Goal: Information Seeking & Learning: Learn about a topic

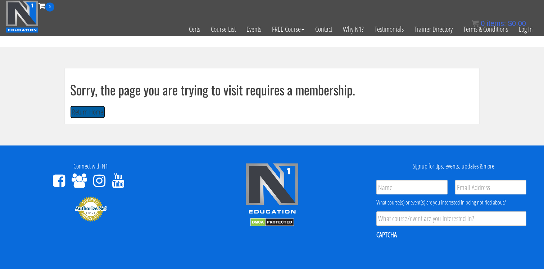
click at [70, 119] on button "Return Home" at bounding box center [87, 111] width 35 height 13
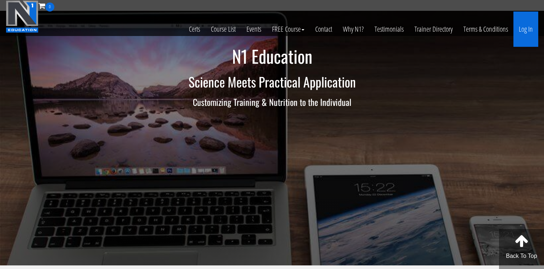
click at [531, 30] on link "Log In" at bounding box center [526, 29] width 25 height 35
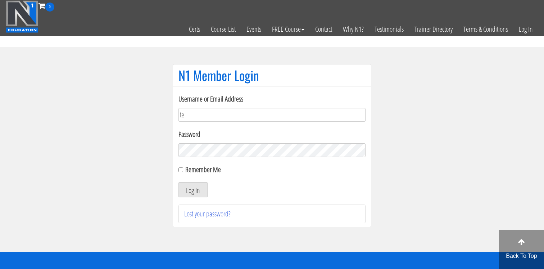
type input "[EMAIL_ADDRESS][DOMAIN_NAME]"
click at [185, 170] on div "Remember Me" at bounding box center [272, 169] width 187 height 11
click at [180, 169] on input "Remember Me" at bounding box center [181, 169] width 5 height 5
checkbox input "true"
click at [179, 182] on button "Log In" at bounding box center [193, 189] width 29 height 15
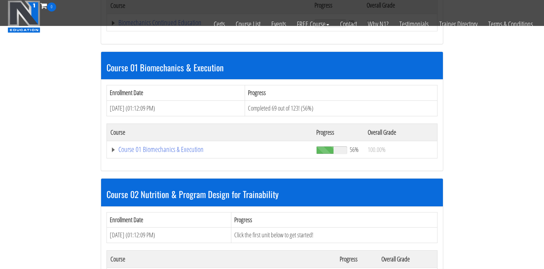
scroll to position [184, 0]
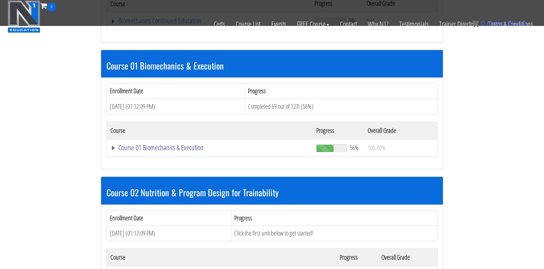
click at [192, 148] on link "Course 01 Biomechanics & Execution" at bounding box center [209, 147] width 199 height 7
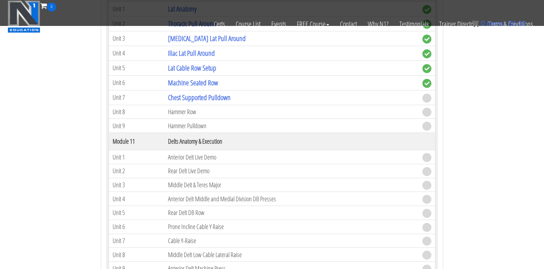
scroll to position [1435, 0]
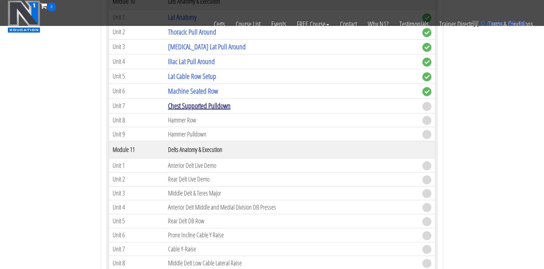
click at [202, 108] on link "Chest Supported Pulldown" at bounding box center [199, 106] width 63 height 10
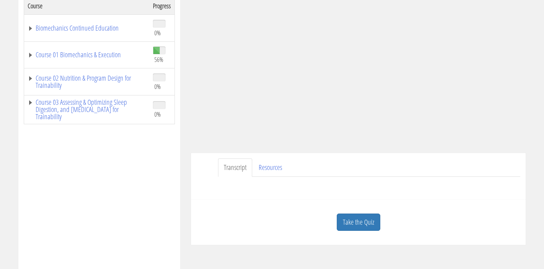
scroll to position [140, 0]
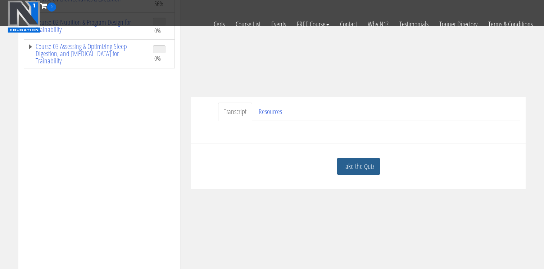
click at [348, 167] on link "Take the Quiz" at bounding box center [359, 167] width 44 height 18
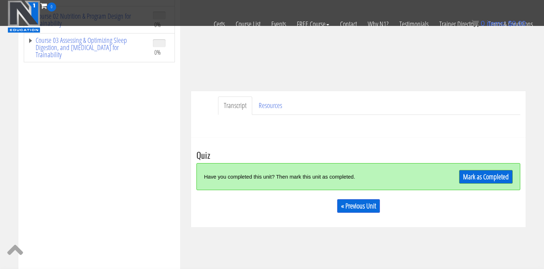
scroll to position [146, 0]
click at [483, 177] on link "Mark as Completed" at bounding box center [486, 177] width 54 height 14
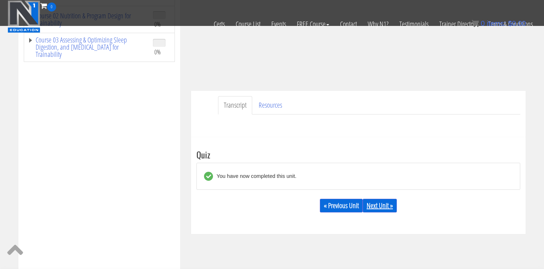
click at [380, 204] on link "Next Unit »" at bounding box center [380, 206] width 34 height 14
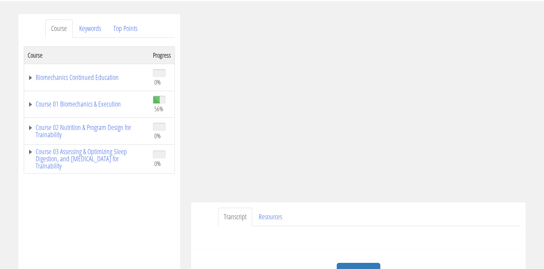
scroll to position [78, 0]
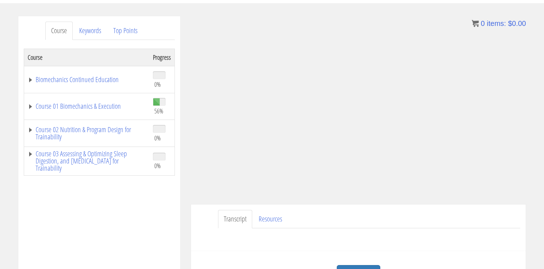
click at [406, 211] on ul "Transcript Resources" at bounding box center [369, 219] width 302 height 18
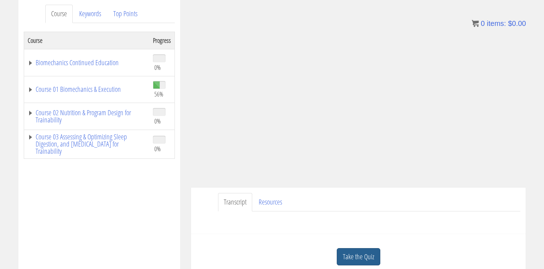
click at [363, 248] on link "Take the Quiz" at bounding box center [359, 257] width 44 height 18
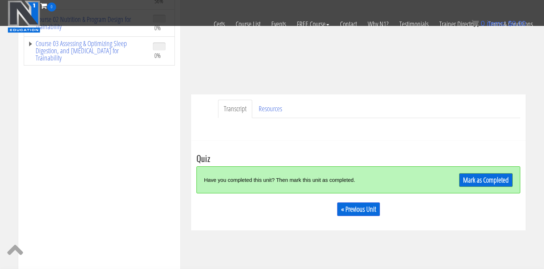
scroll to position [144, 0]
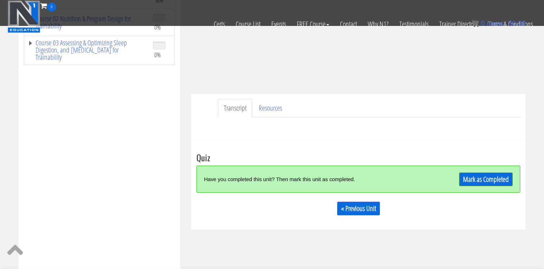
click at [465, 190] on div "Have you completed this unit? Then mark this unit as completed. Mark as Complet…" at bounding box center [359, 179] width 324 height 27
click at [470, 183] on link "Mark as Completed" at bounding box center [486, 179] width 54 height 14
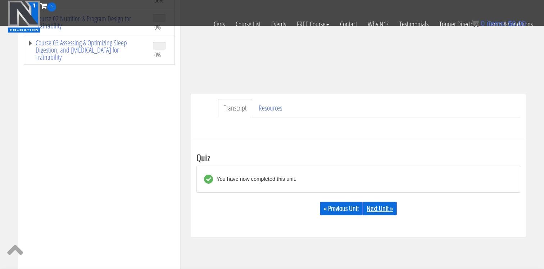
click at [373, 210] on link "Next Unit »" at bounding box center [380, 209] width 34 height 14
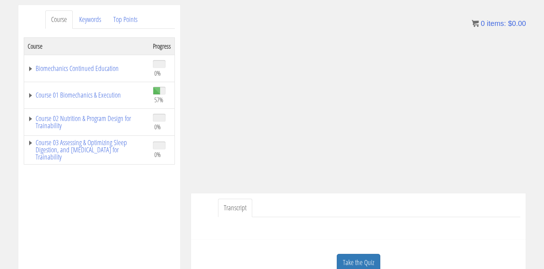
scroll to position [91, 0]
click at [394, 218] on div at bounding box center [359, 224] width 324 height 17
click at [358, 256] on link "Take the Quiz" at bounding box center [359, 261] width 44 height 18
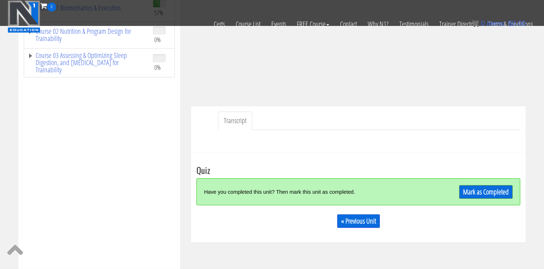
scroll to position [139, 0]
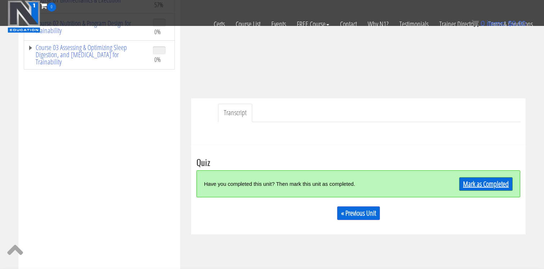
click at [475, 189] on link "Mark as Completed" at bounding box center [486, 184] width 54 height 14
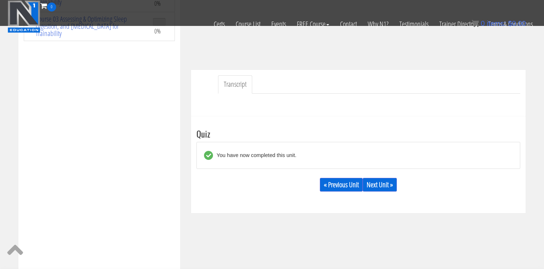
scroll to position [170, 0]
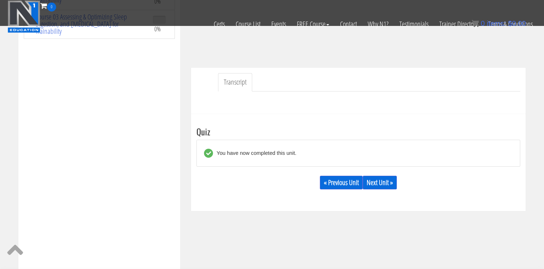
click at [389, 190] on div "« Previous Unit Next Unit »" at bounding box center [359, 182] width 324 height 24
click at [387, 181] on link "Next Unit »" at bounding box center [380, 183] width 34 height 14
